Goal: Navigation & Orientation: Find specific page/section

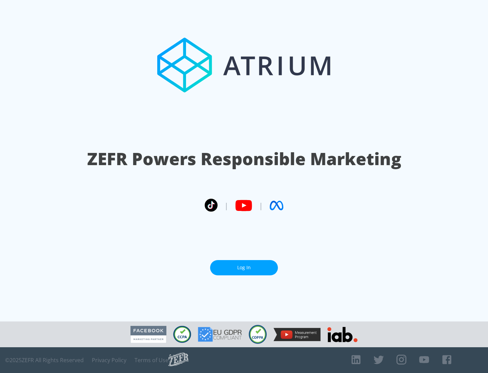
click at [244, 268] on link "Log In" at bounding box center [244, 267] width 68 height 15
